Goal: Communication & Community: Answer question/provide support

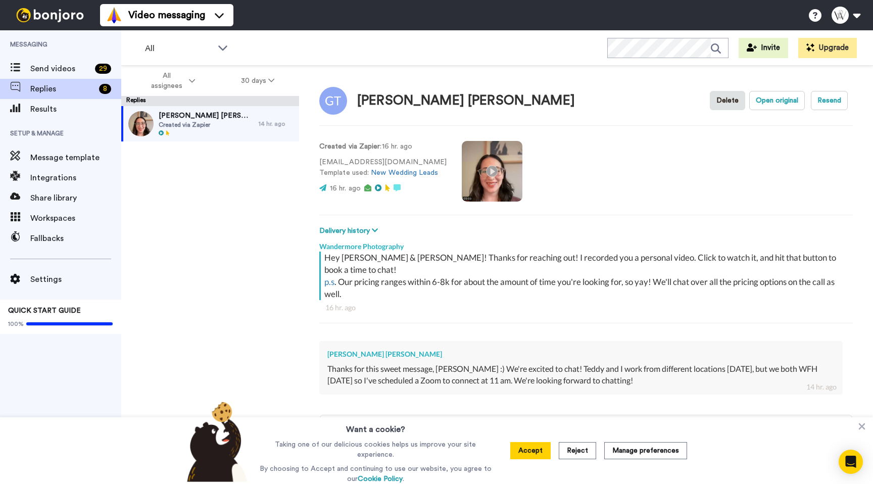
scroll to position [26, 0]
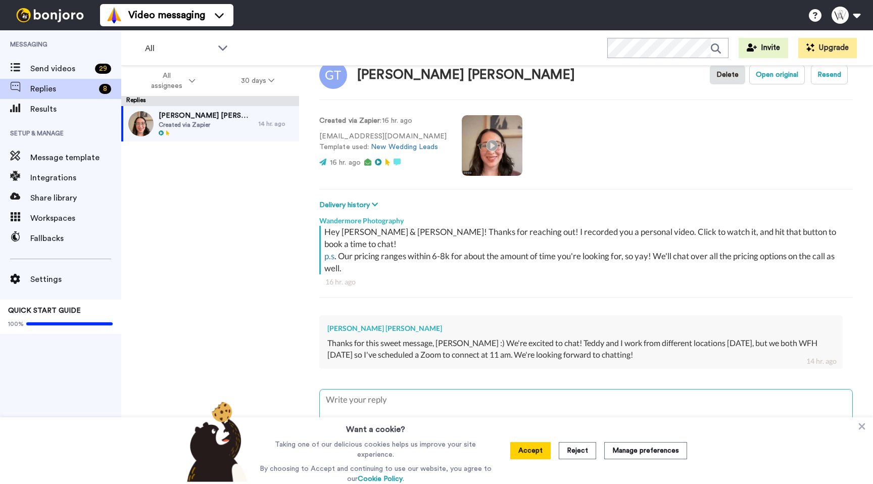
type textarea "Y"
type textarea "x"
type textarea "Ya"
type textarea "x"
type textarea "Yay"
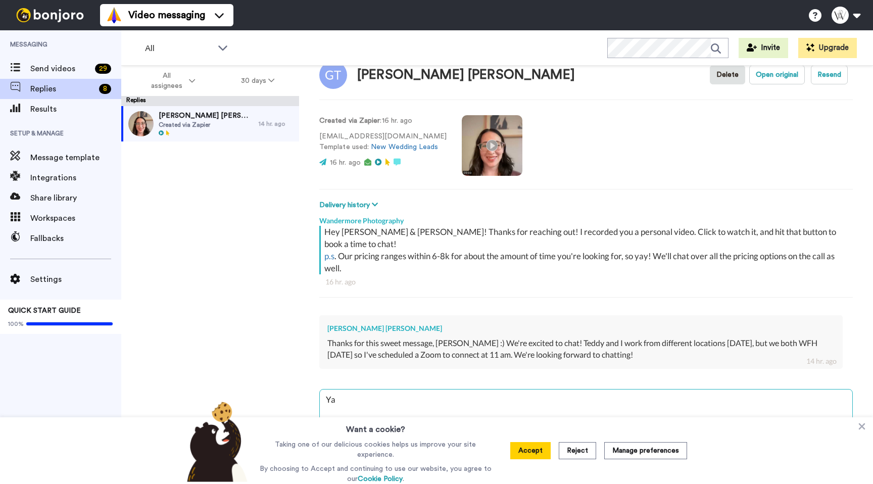
type textarea "x"
type textarea "Yay,"
type textarea "x"
type textarea "Yay,"
type textarea "x"
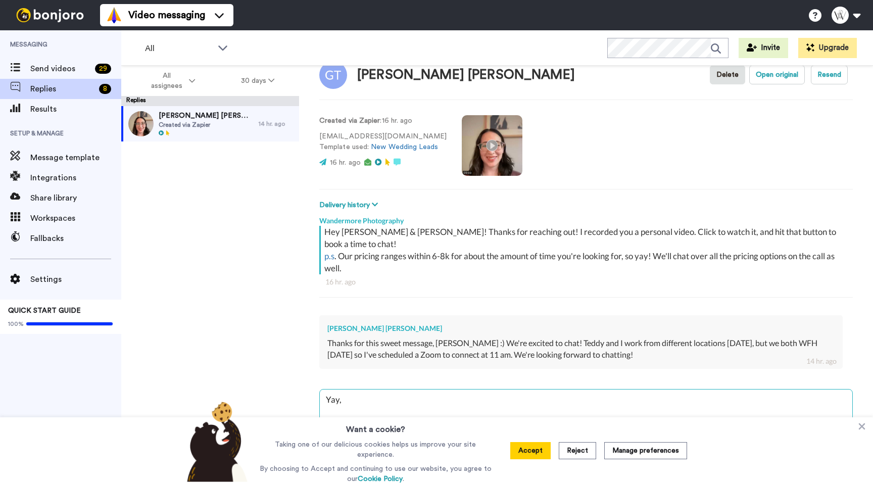
type textarea "Yay, s"
type textarea "x"
type textarea "Yay, so"
type textarea "x"
type textarea "Yay, sou"
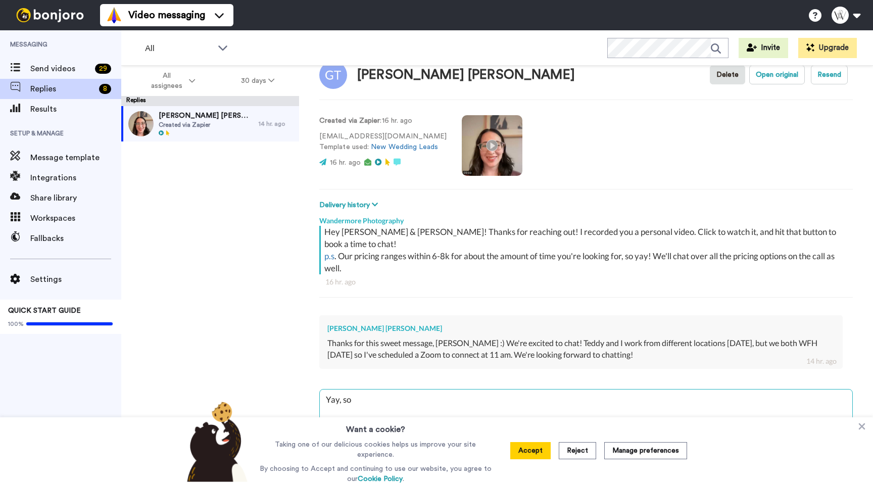
type textarea "x"
type textarea "Yay, soun"
type textarea "x"
type textarea "Yay, sound"
type textarea "x"
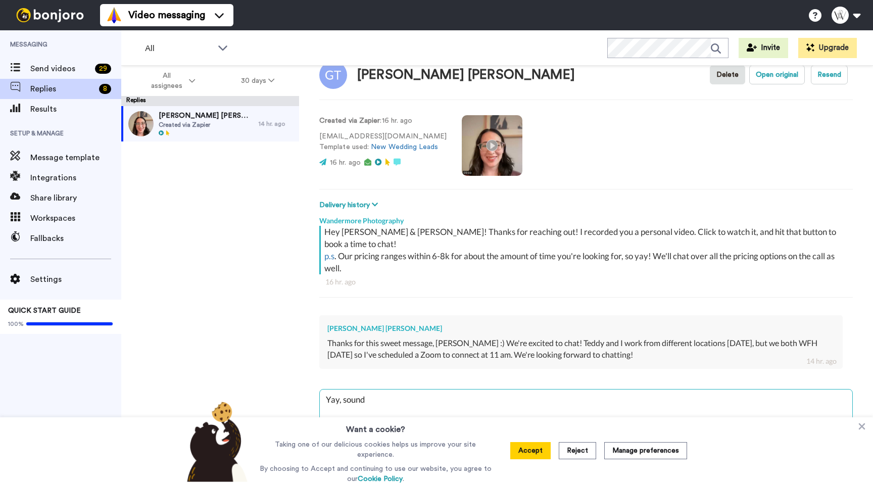
type textarea "Yay, sound"
type textarea "x"
type textarea "Yay, sound"
type textarea "x"
type textarea "Yay, sounds"
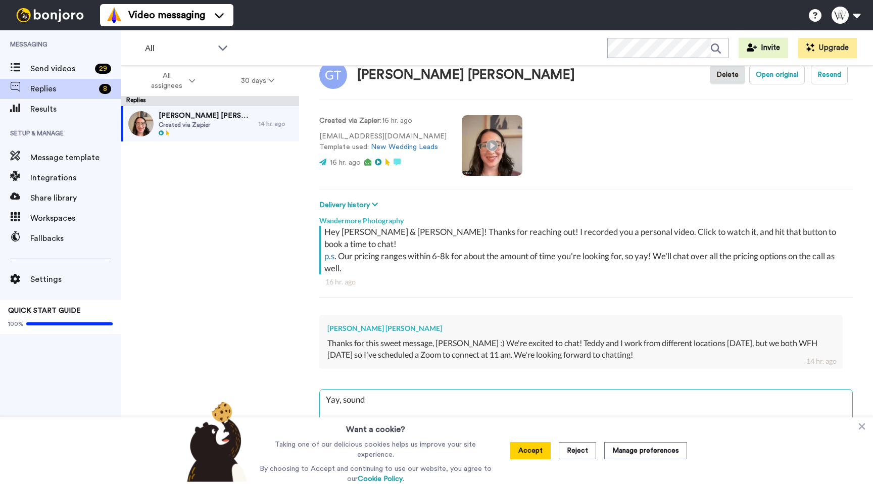
type textarea "x"
type textarea "Yay, sounds"
type textarea "x"
type textarea "Yay, sounds p"
type textarea "x"
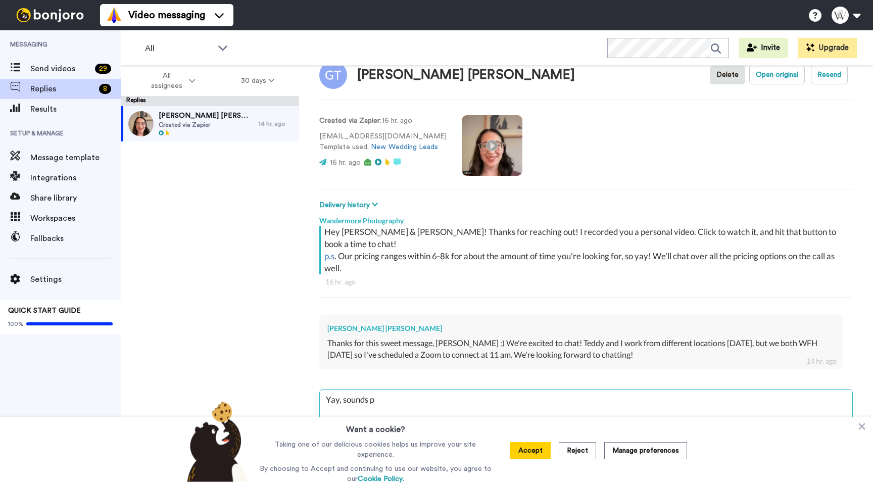
type textarea "Yay, sounds pe"
type textarea "x"
type textarea "Yay, sounds per"
type textarea "x"
type textarea "Yay, sounds perf"
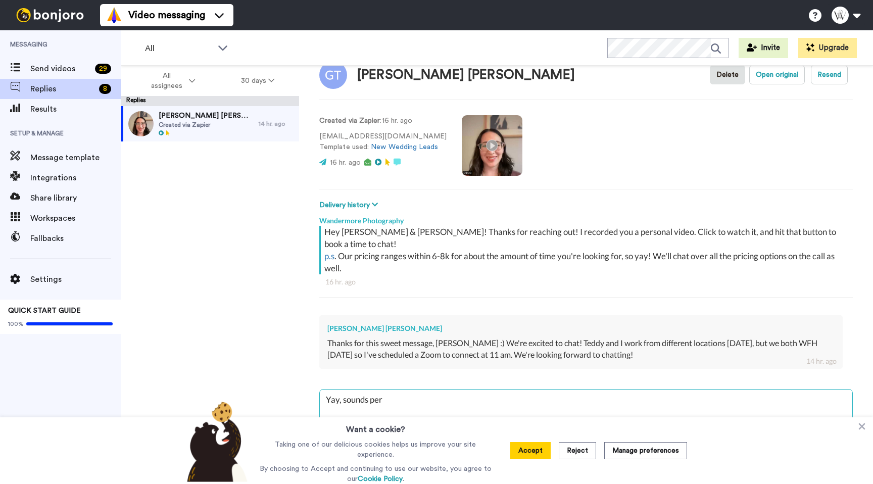
type textarea "x"
type textarea "Yay, sounds perfe"
type textarea "x"
type textarea "Yay, sounds perfec"
type textarea "x"
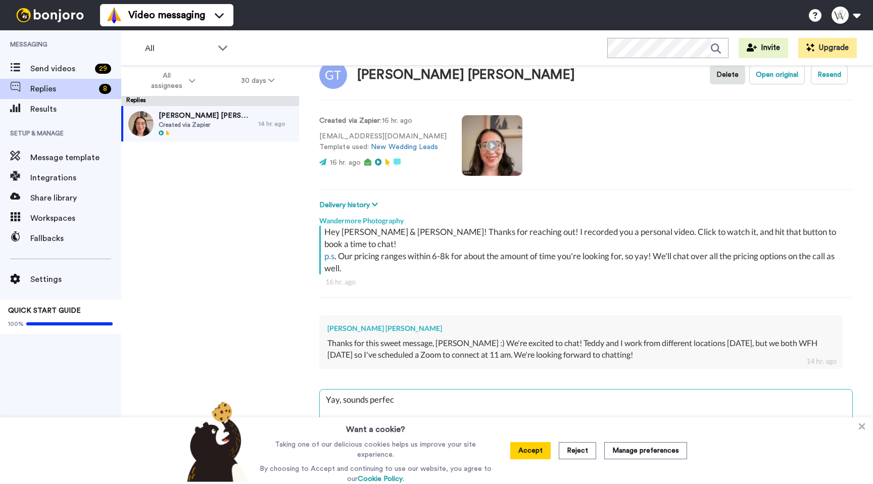
type textarea "Yay, sounds perfect"
type textarea "x"
type textarea "Yay, sounds perfect!"
type textarea "x"
type textarea "Yay, sounds perfect!"
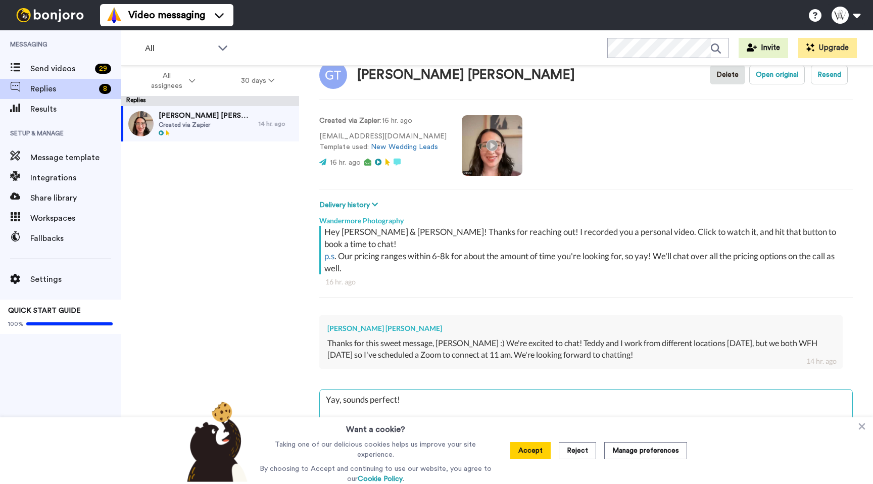
type textarea "x"
type textarea "Yay, sounds perfect! C"
type textarea "x"
type textarea "Yay, sounds perfect! Ca"
type textarea "x"
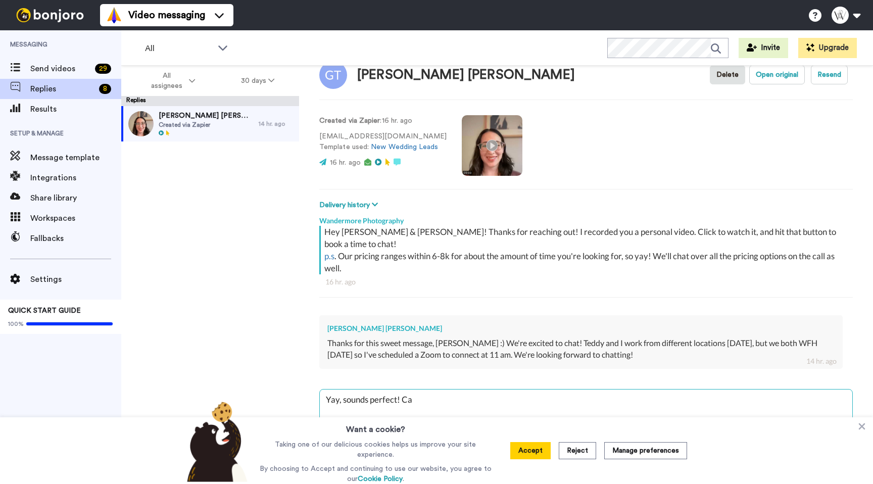
type textarea "Yay, sounds perfect! Can"
type textarea "x"
type textarea "Yay, sounds perfect! Can'"
type textarea "x"
type textarea "Yay, sounds perfect! Can't"
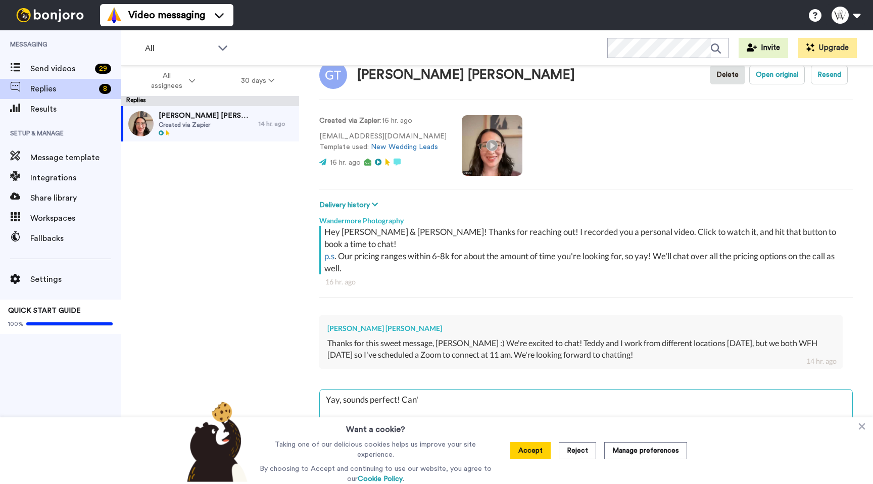
type textarea "x"
type textarea "Yay, sounds perfect! Can't"
type textarea "x"
type textarea "Yay, sounds perfect! Can't w"
type textarea "x"
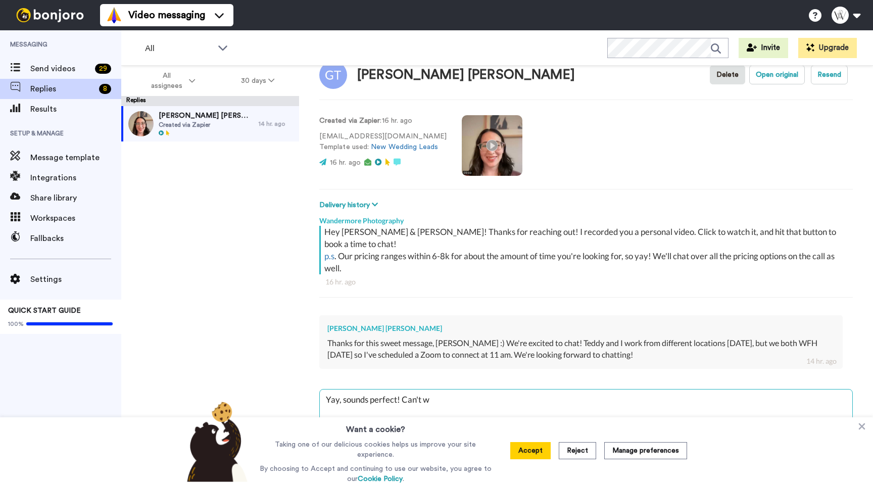
type textarea "Yay, sounds perfect! Can't wa"
type textarea "x"
type textarea "Yay, sounds perfect! Can't wai"
type textarea "x"
type textarea "Yay, sounds perfect! Can't wait"
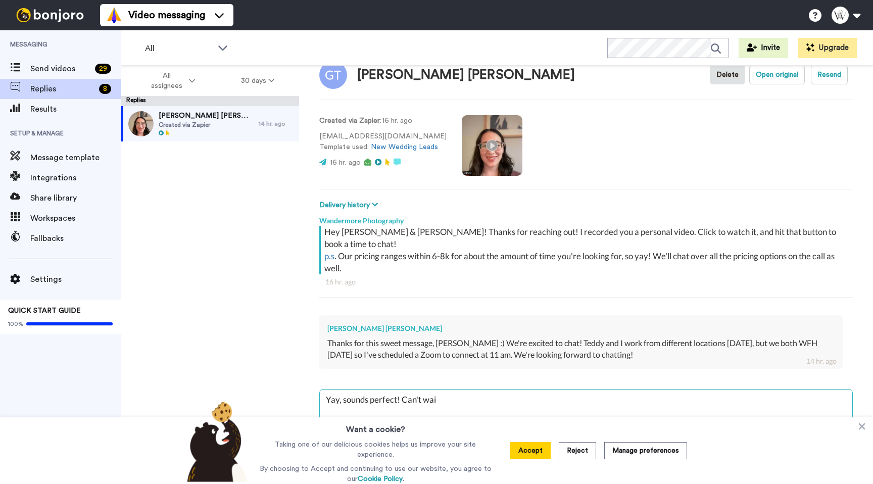
type textarea "x"
type textarea "Yay, sounds perfect! Can't wait"
type textarea "x"
type textarea "Yay, sounds perfect! Can't wait t"
type textarea "x"
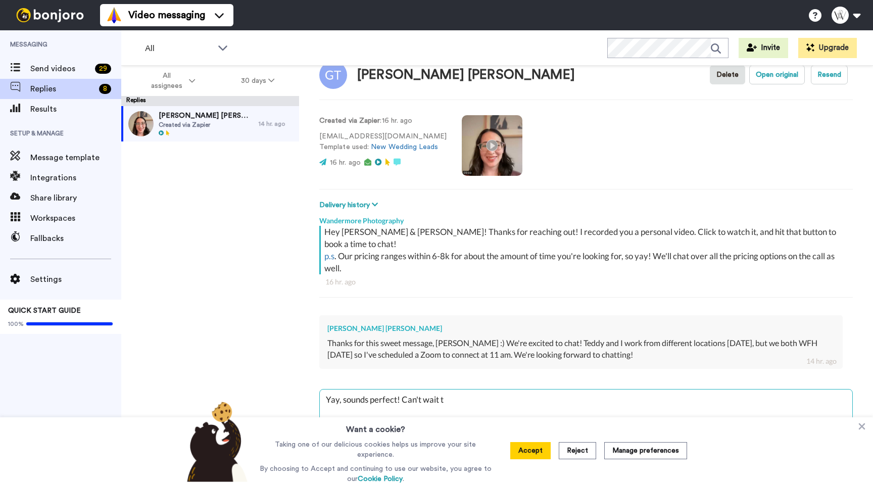
type textarea "Yay, sounds perfect! Can't wait to"
type textarea "x"
type textarea "Yay, sounds perfect! Can't wait to"
type textarea "x"
type textarea "Yay, sounds perfect! Can't wait to c"
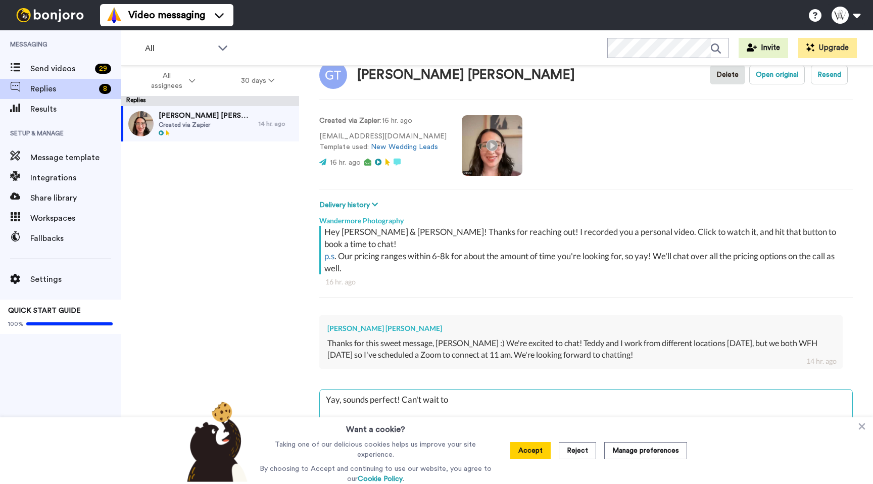
type textarea "x"
type textarea "Yay, sounds perfect! Can't wait to ch"
type textarea "x"
type textarea "Yay, sounds perfect! Can't wait to cha"
type textarea "x"
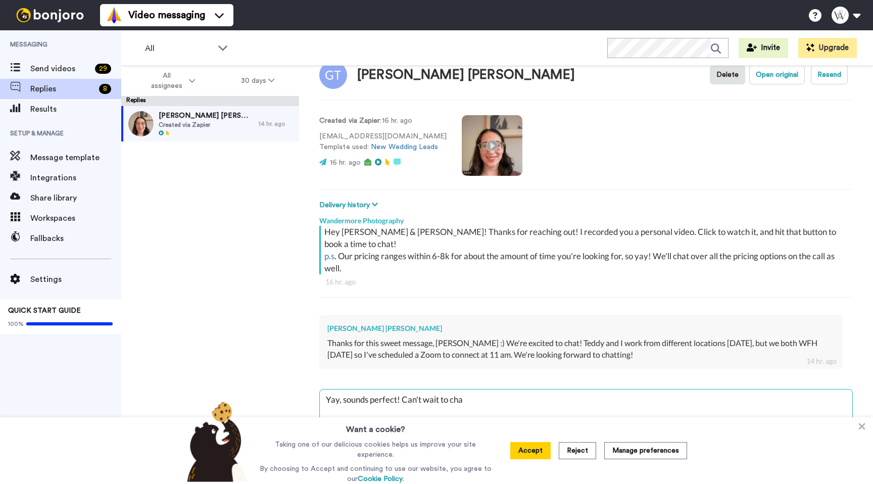
type textarea "Yay, sounds perfect! Can't wait to chat"
type textarea "x"
type textarea "Yay, sounds perfect! Can't wait to chat"
type textarea "x"
type textarea "Yay, sounds perfect! Can't wait to chat t"
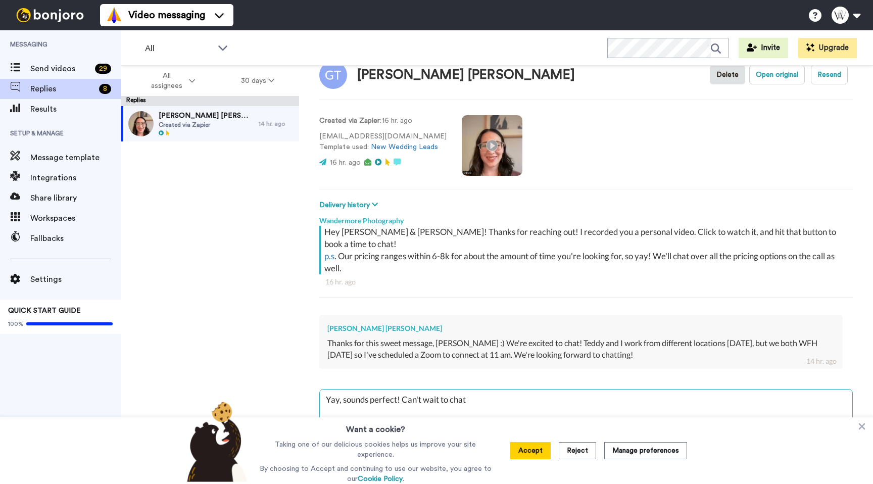
type textarea "x"
type textarea "Yay, sounds perfect! Can't wait to chat to"
type textarea "x"
type textarea "Yay, sounds perfect! Can't wait to chat [PERSON_NAME]"
type textarea "x"
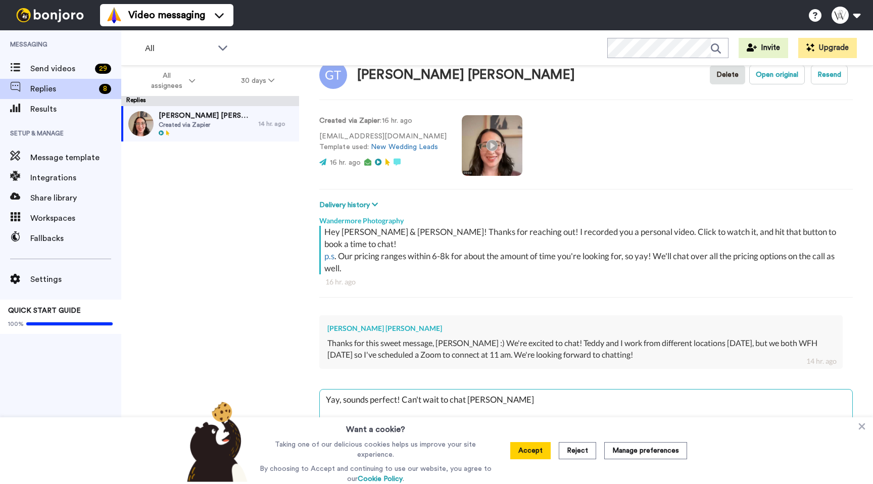
type textarea "Yay, sounds perfect! Can't wait to chat tomo"
type textarea "x"
type textarea "Yay, sounds perfect! Can't wait to chat tomor"
type textarea "x"
type textarea "Yay, sounds perfect! Can't wait to chat tomorr"
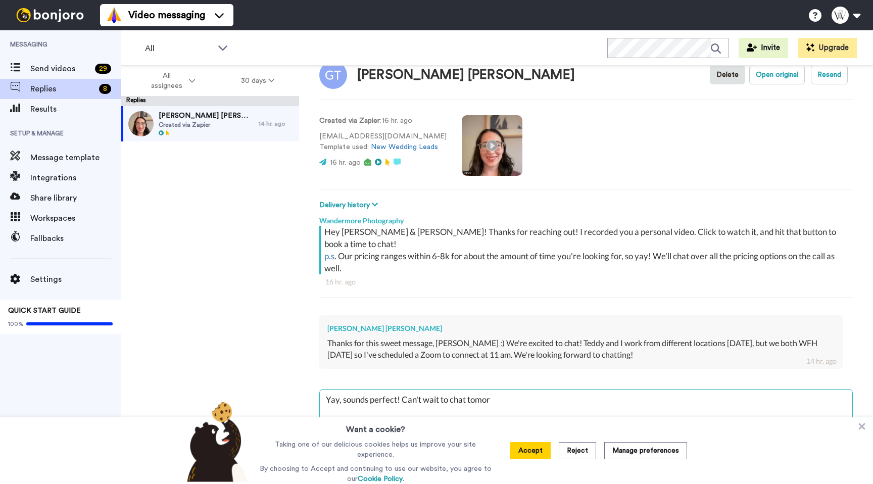
type textarea "x"
type textarea "Yay, sounds perfect! Can't wait to chat tomorro"
type textarea "x"
type textarea "Yay, sounds perfect! Can't wait to chat [DATE]"
type textarea "x"
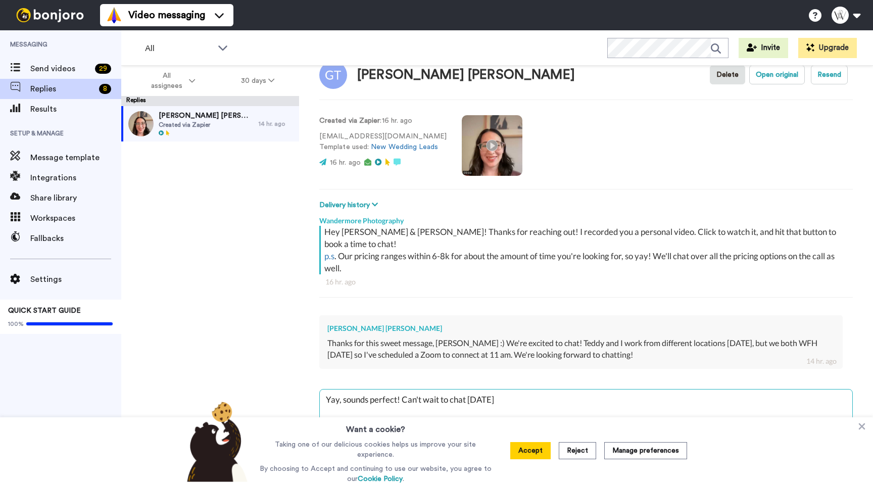
type textarea "Yay, sounds perfect! Can't wait to chat [DATE]"
type textarea "x"
type textarea "Yay, sounds perfect! Can't wait to chat [DATE] :"
type textarea "x"
type textarea "Yay, sounds perfect! Can't wait to chat [DATE] :)"
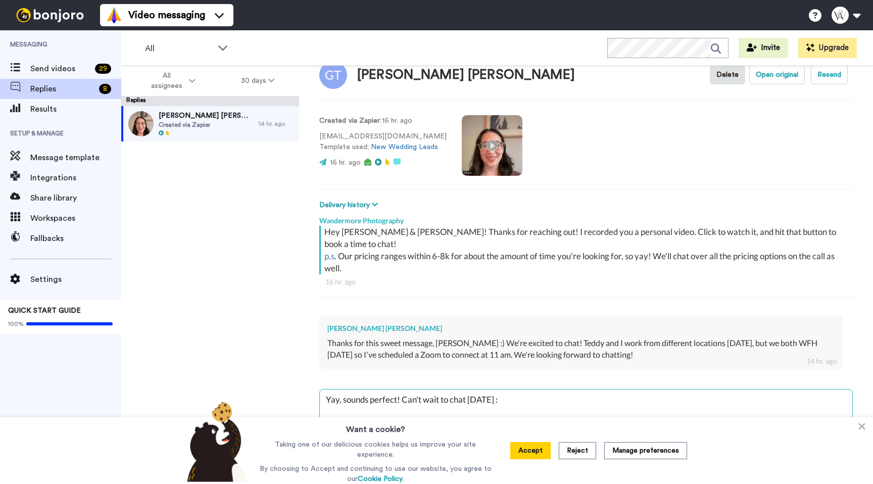
type textarea "x"
type textarea "Yay, sounds perfect! Can't wait to chat [DATE] :)"
click at [536, 457] on button "Accept" at bounding box center [530, 450] width 40 height 17
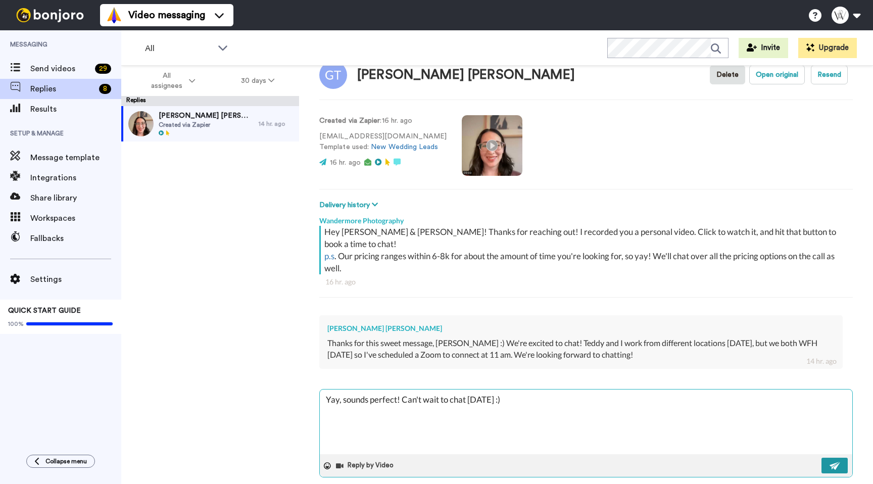
click at [835, 462] on img at bounding box center [834, 466] width 11 height 8
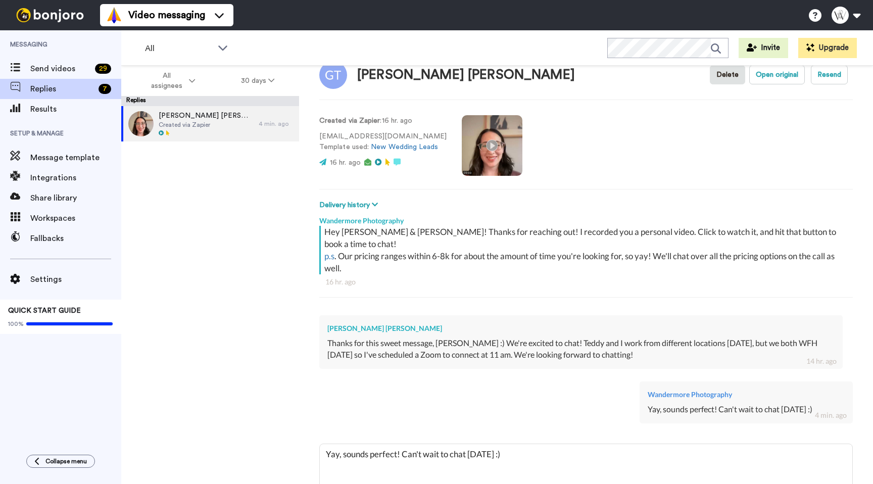
type textarea "x"
